Goal: Navigation & Orientation: Go to known website

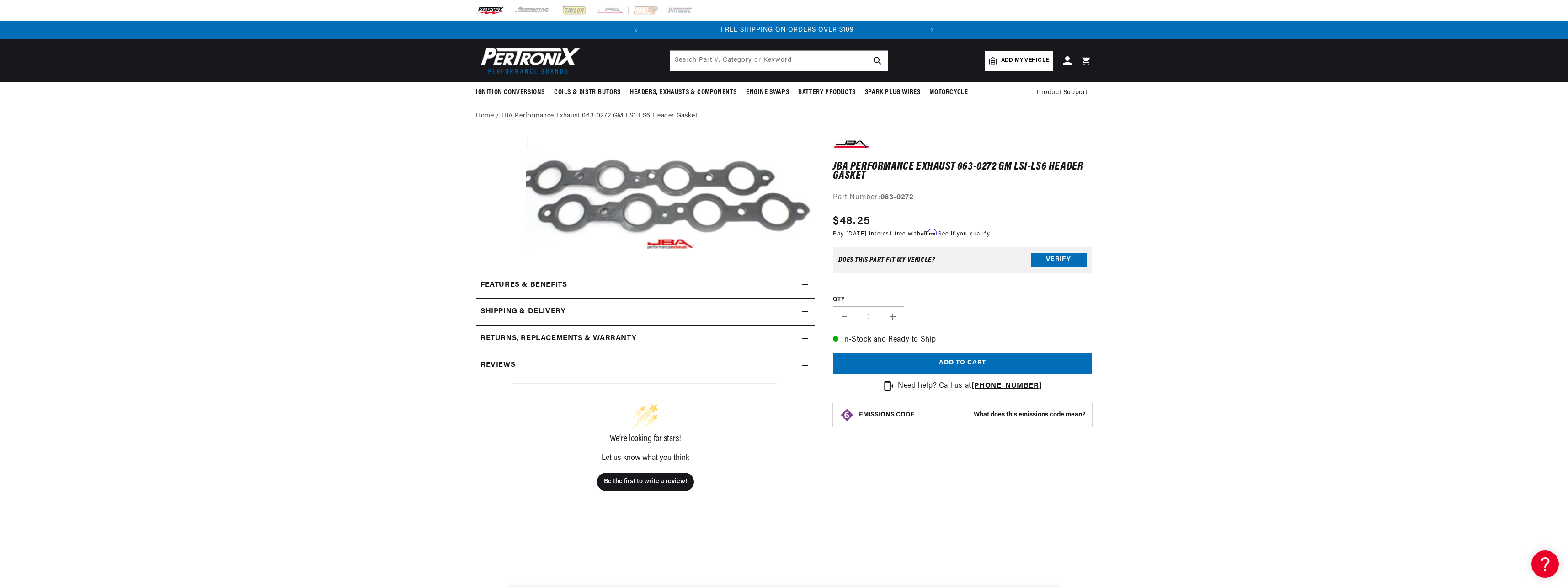
scroll to position [0, 277]
click at [543, 51] on img at bounding box center [528, 60] width 105 height 31
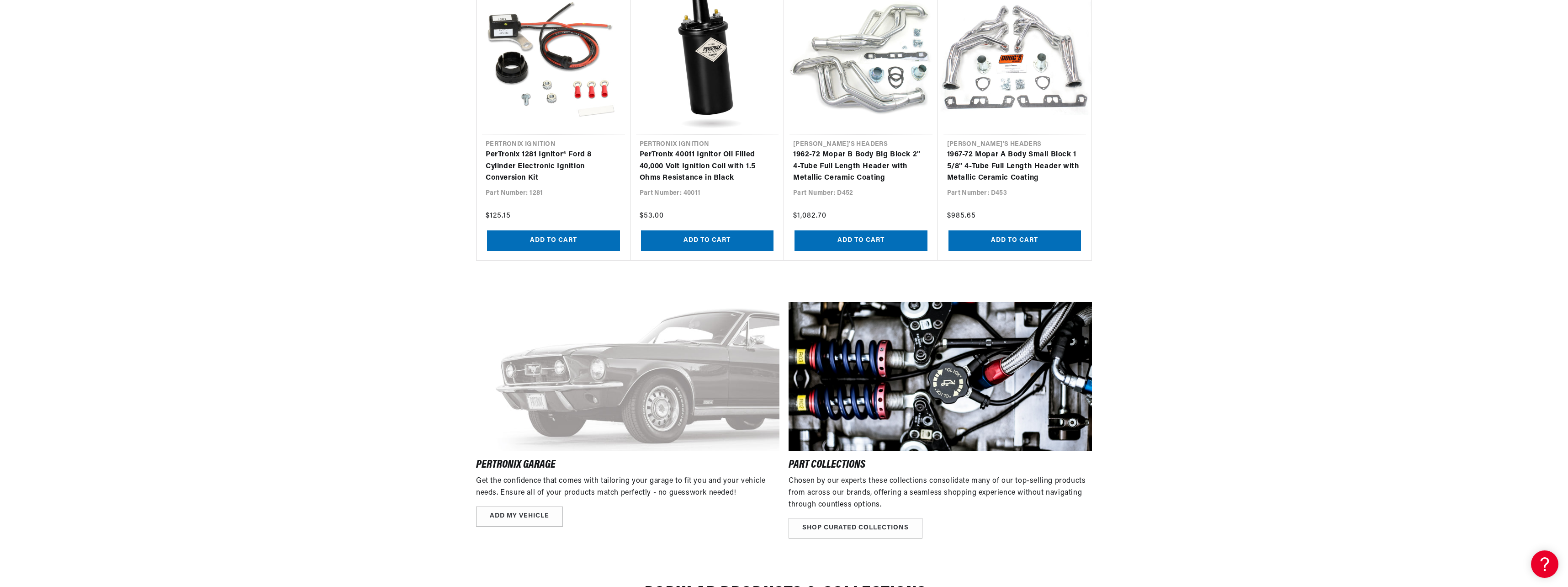
scroll to position [1372, 0]
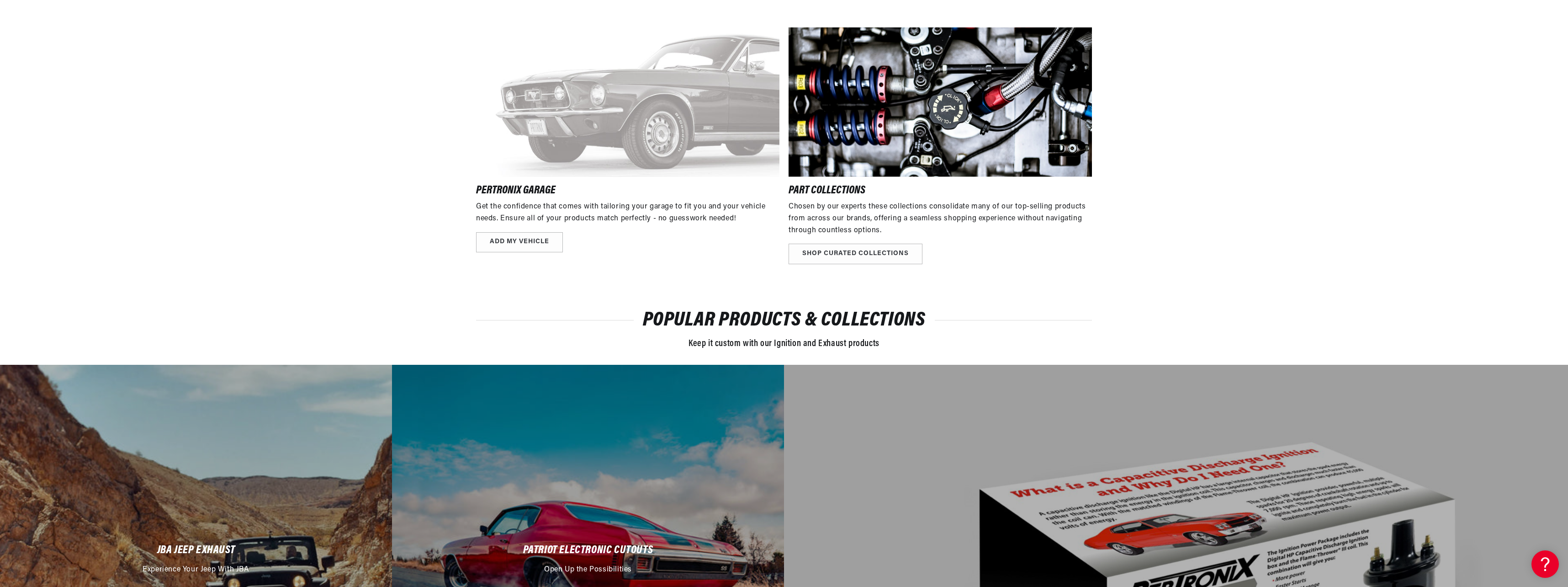
click at [928, 197] on circle "Close dialog" at bounding box center [930, 196] width 15 height 15
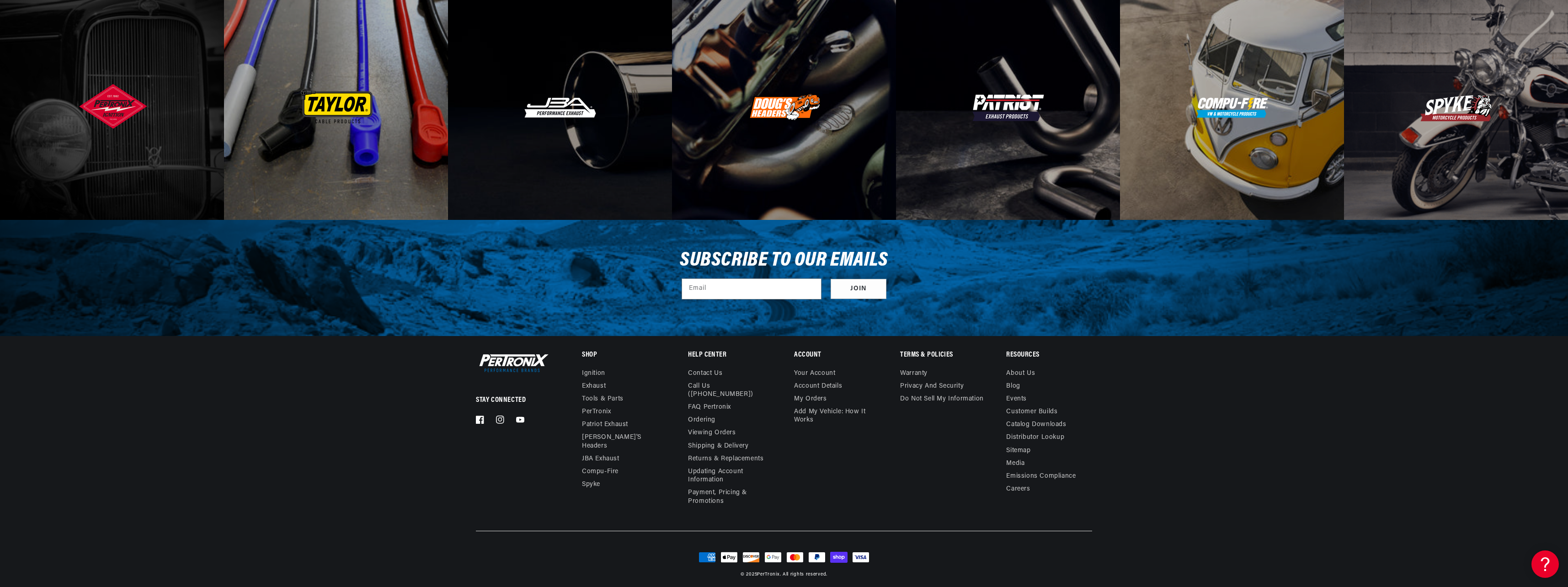
scroll to position [0, 0]
